Goal: Information Seeking & Learning: Learn about a topic

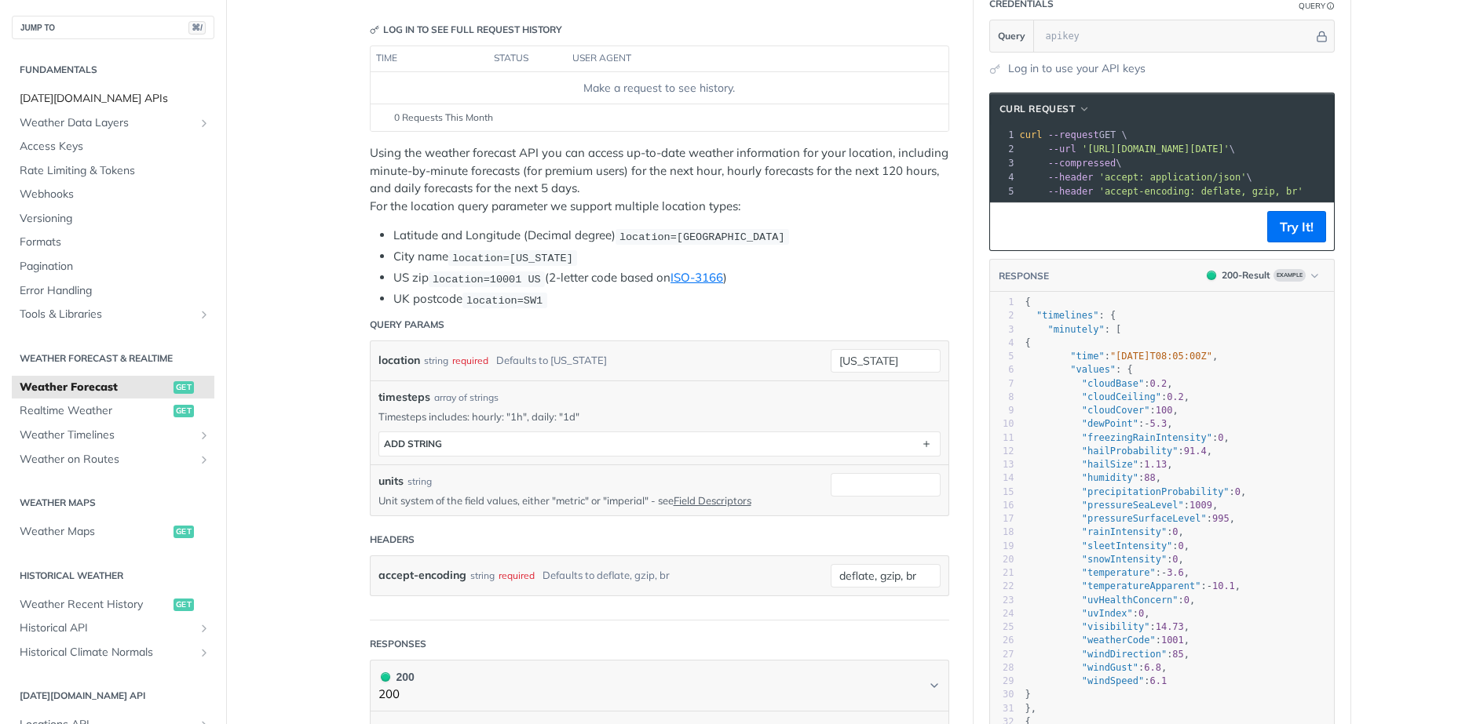
click at [85, 97] on span "[DATE][DOMAIN_NAME] APIs" at bounding box center [115, 99] width 191 height 16
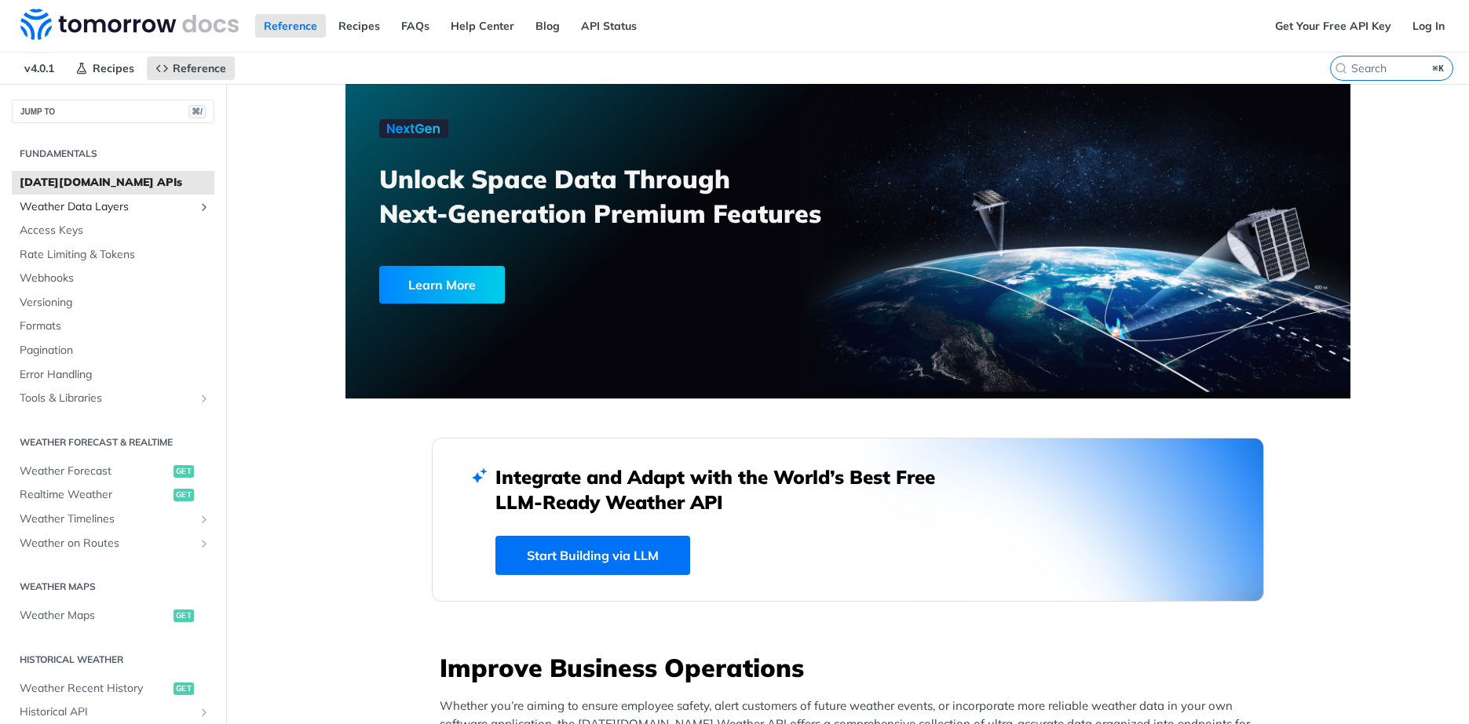
click at [121, 210] on span "Weather Data Layers" at bounding box center [107, 207] width 174 height 16
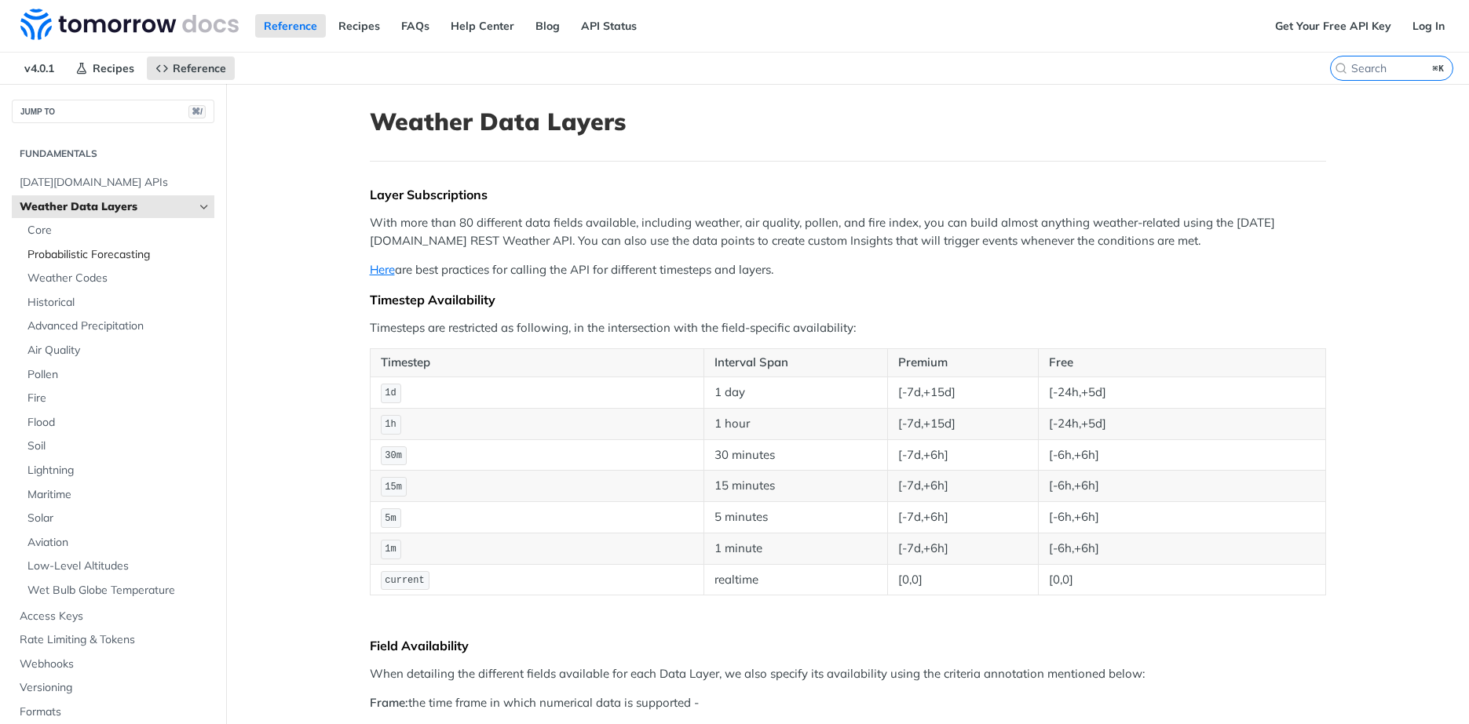
click at [150, 258] on span "Probabilistic Forecasting" at bounding box center [118, 255] width 183 height 16
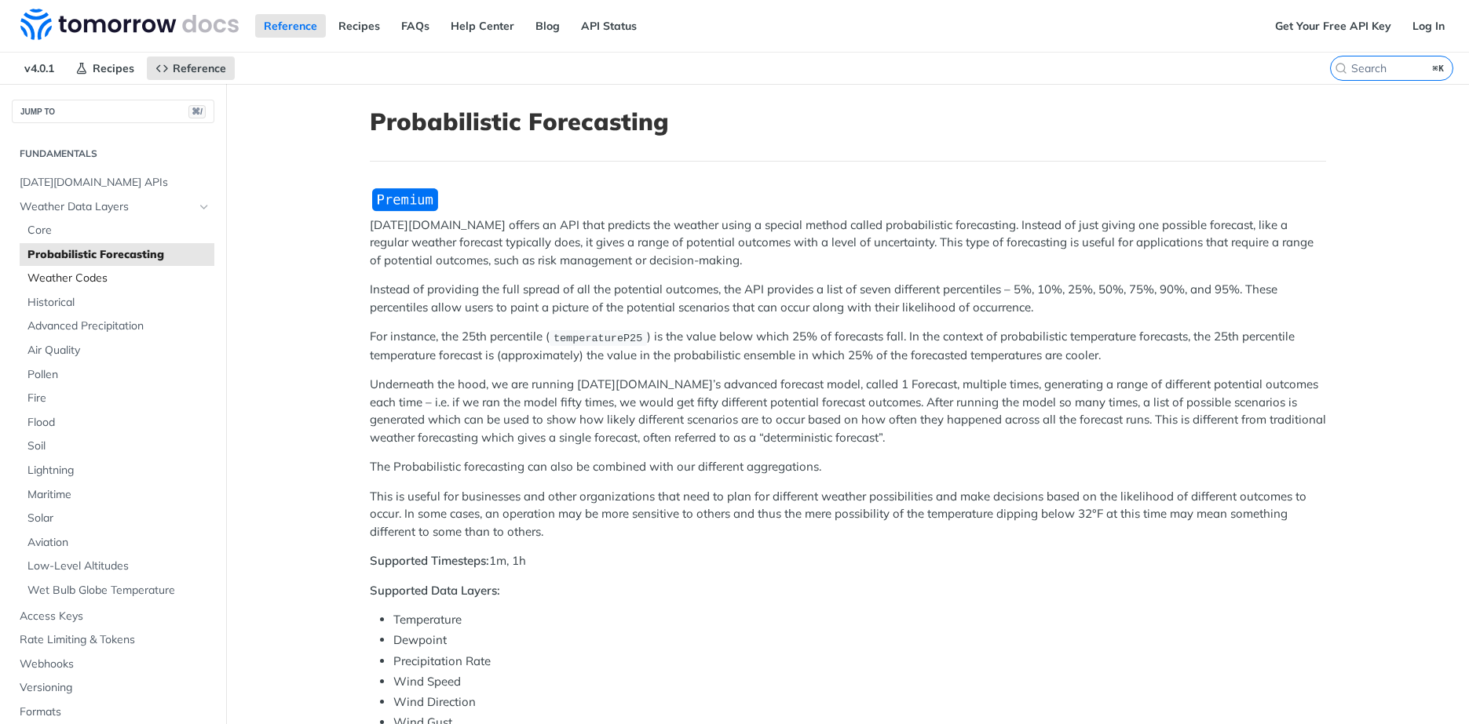
click at [83, 281] on span "Weather Codes" at bounding box center [118, 279] width 183 height 16
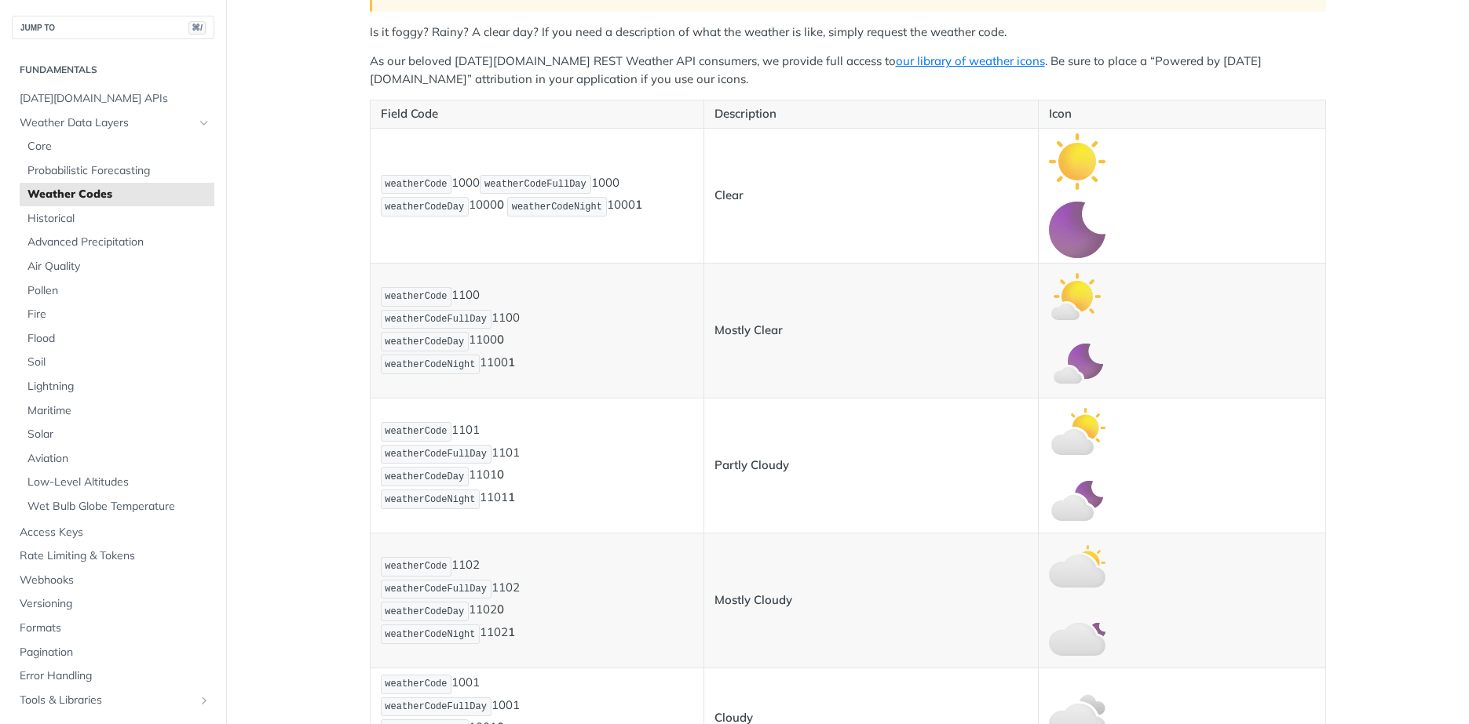
scroll to position [98, 0]
